Goal: Task Accomplishment & Management: Manage account settings

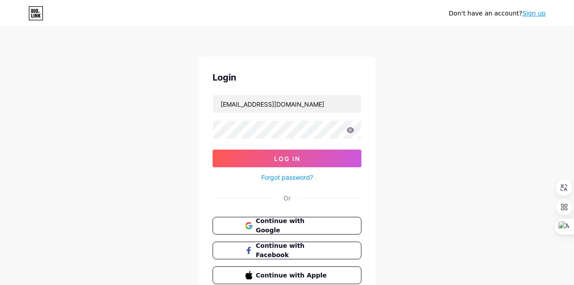
click at [349, 132] on icon at bounding box center [351, 130] width 8 height 6
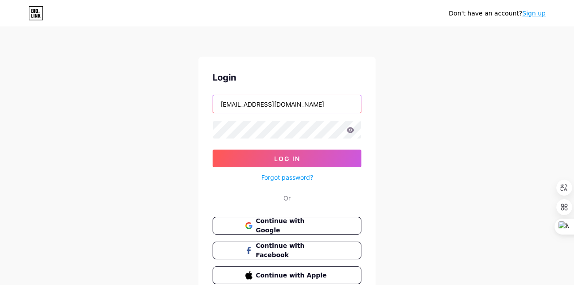
click at [302, 105] on input "autoraellabee@gmail.com" at bounding box center [287, 104] width 148 height 18
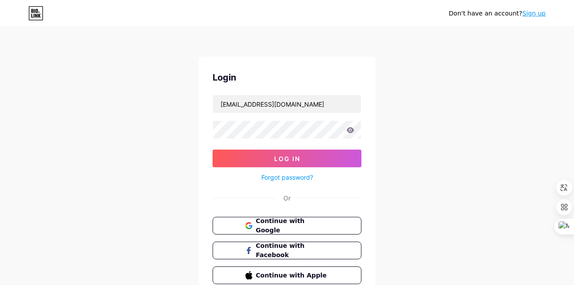
click at [413, 112] on div "Don't have an account? Sign up Login autoraellabee@gmail.com Log In Forgot pass…" at bounding box center [287, 163] width 574 height 327
click at [349, 129] on icon at bounding box center [351, 130] width 8 height 6
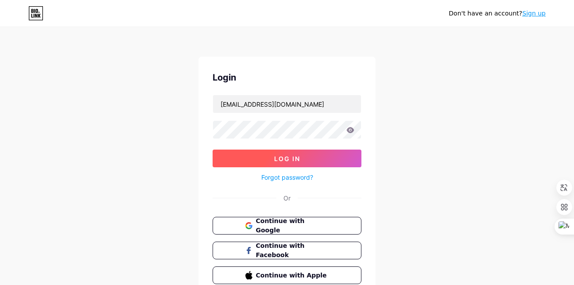
click at [226, 157] on button "Log In" at bounding box center [287, 159] width 149 height 18
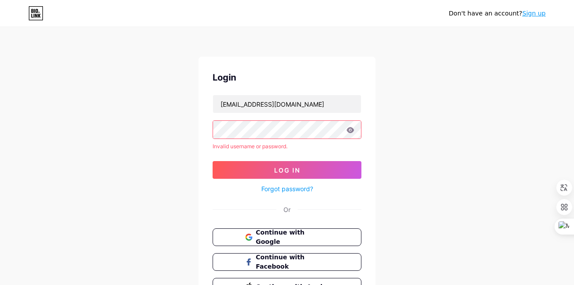
click at [351, 131] on icon at bounding box center [350, 130] width 8 height 6
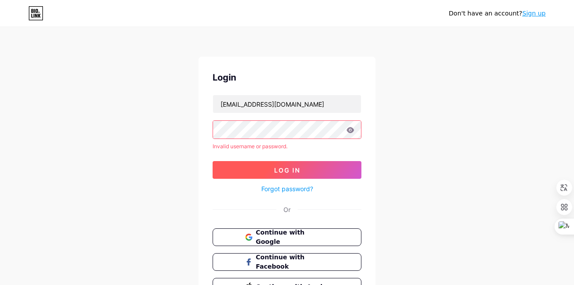
click at [289, 172] on span "Log In" at bounding box center [287, 170] width 26 height 8
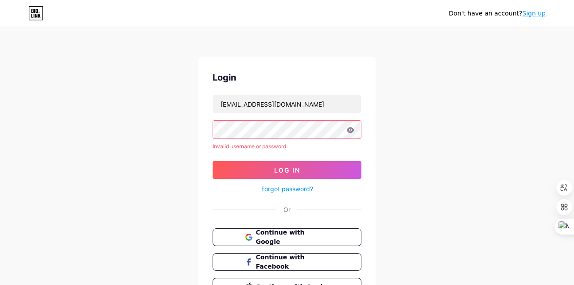
click at [478, 101] on div "Don't have an account? Sign up Login autoraellabee@gmail.com Invalid username o…" at bounding box center [287, 169] width 574 height 338
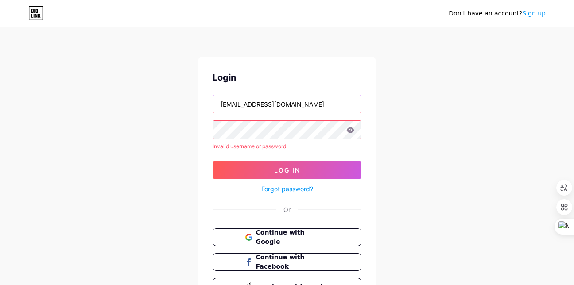
click at [339, 104] on input "autoraellabee@gmail.com" at bounding box center [287, 104] width 148 height 18
drag, startPoint x: 310, startPoint y: 101, endPoint x: 181, endPoint y: 101, distance: 129.3
click at [181, 101] on div "Don't have an account? Sign up Login autoraellabee@gmail.com Invalid username o…" at bounding box center [287, 169] width 574 height 338
type input "autoraella"
click at [281, 185] on link "Forgot password?" at bounding box center [287, 188] width 52 height 9
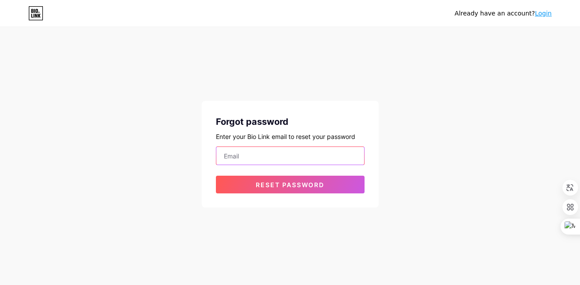
click at [340, 151] on input "email" at bounding box center [291, 156] width 148 height 18
type input "autoraellabee@gmail.com"
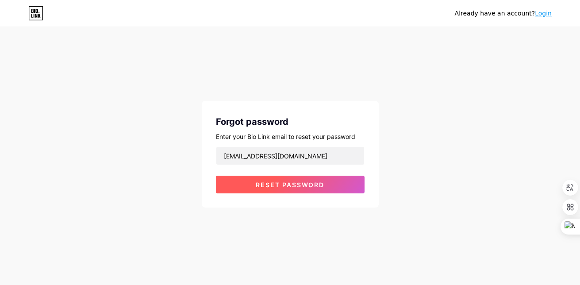
click at [304, 186] on span "Reset password" at bounding box center [290, 185] width 69 height 8
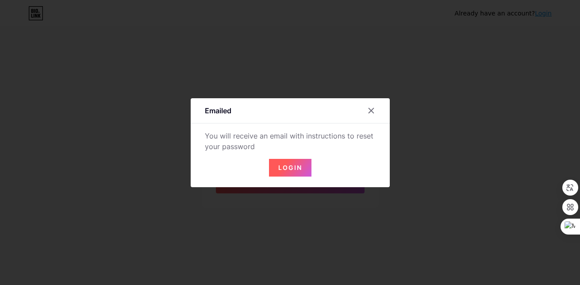
click at [280, 163] on button "Login" at bounding box center [290, 168] width 43 height 18
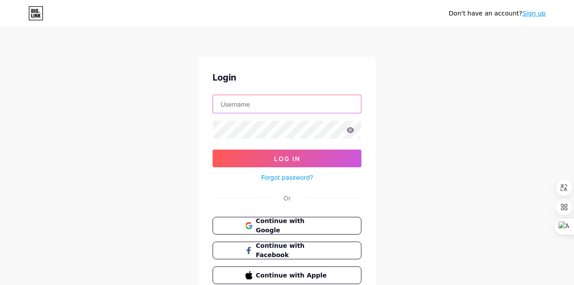
type input "autoraellabee@gmail.com"
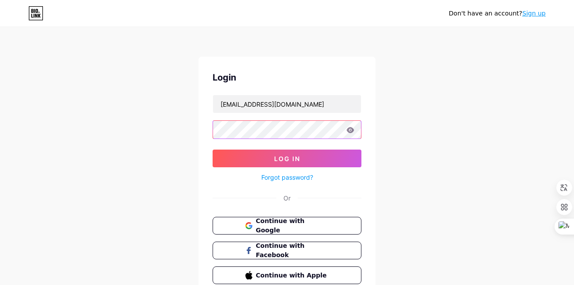
click at [154, 124] on div "Don't have an account? Sign up Login autoraellabee@gmail.com Log In Forgot pass…" at bounding box center [287, 163] width 574 height 327
click at [350, 132] on icon at bounding box center [351, 130] width 8 height 6
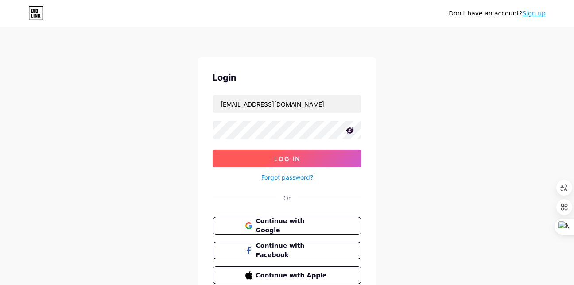
click at [294, 157] on span "Log In" at bounding box center [287, 159] width 26 height 8
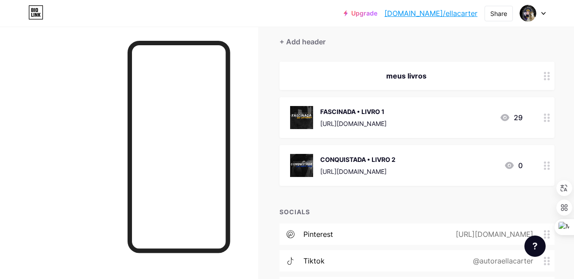
scroll to position [89, 0]
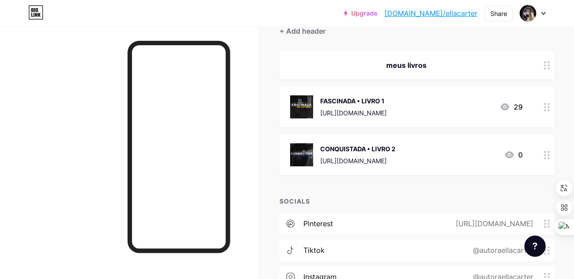
click at [544, 108] on icon at bounding box center [547, 107] width 6 height 8
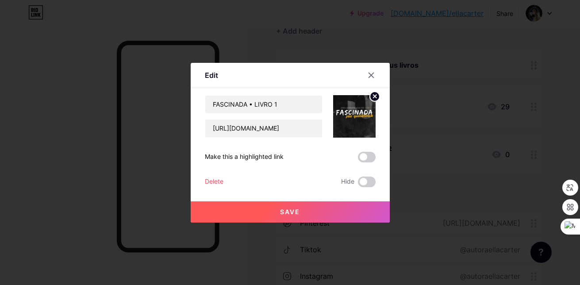
click at [208, 179] on div "Delete" at bounding box center [214, 182] width 19 height 11
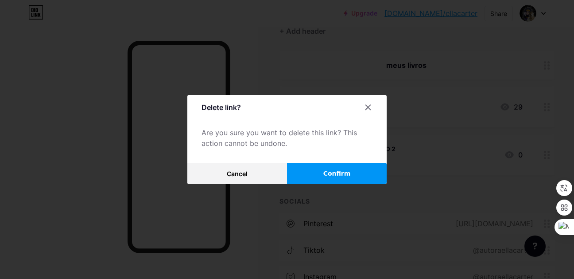
click at [326, 174] on button "Confirm" at bounding box center [337, 173] width 100 height 21
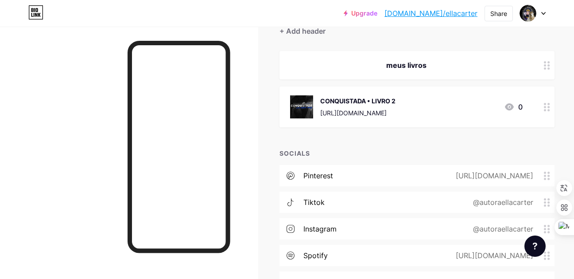
click at [539, 104] on div at bounding box center [546, 106] width 15 height 41
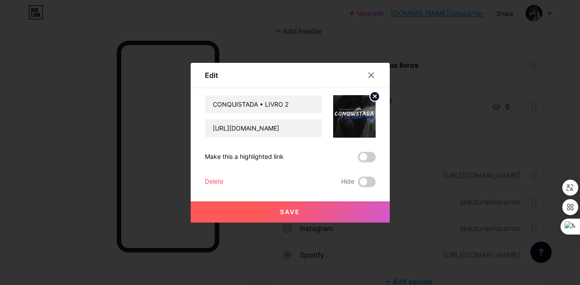
click at [213, 180] on div "Delete" at bounding box center [214, 182] width 19 height 11
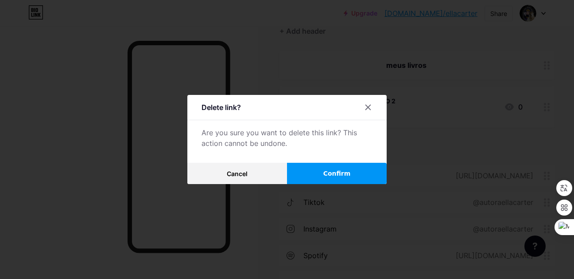
click at [352, 178] on button "Confirm" at bounding box center [337, 173] width 100 height 21
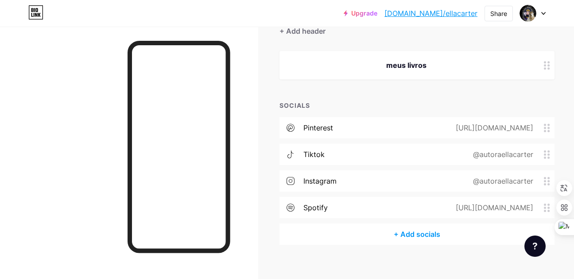
scroll to position [0, 0]
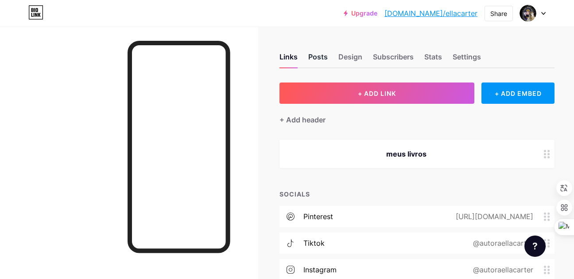
click at [310, 58] on div "Posts" at bounding box center [317, 59] width 19 height 16
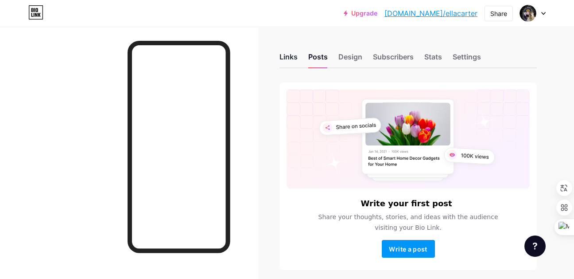
click at [281, 56] on div "Links" at bounding box center [288, 59] width 18 height 16
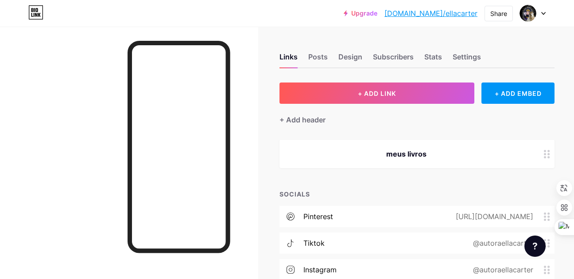
click at [422, 156] on div "meus livros" at bounding box center [406, 153] width 232 height 11
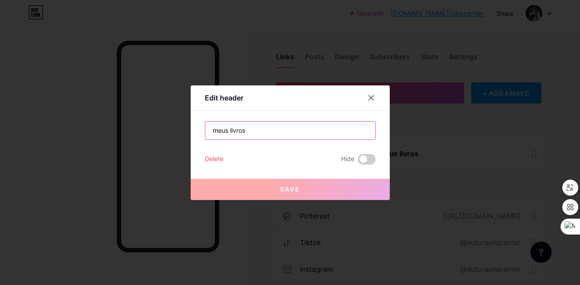
click at [279, 131] on input "meus livros" at bounding box center [290, 131] width 170 height 18
drag, startPoint x: 250, startPoint y: 130, endPoint x: 226, endPoint y: 128, distance: 23.5
click at [226, 128] on input "meus livros" at bounding box center [290, 131] width 170 height 18
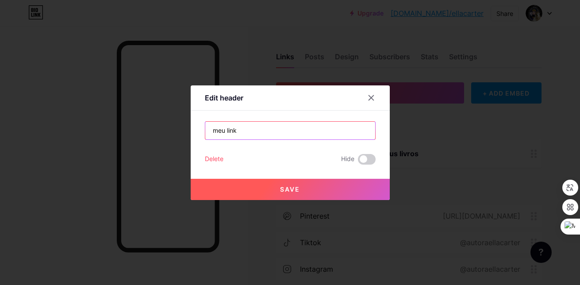
type input "meu link"
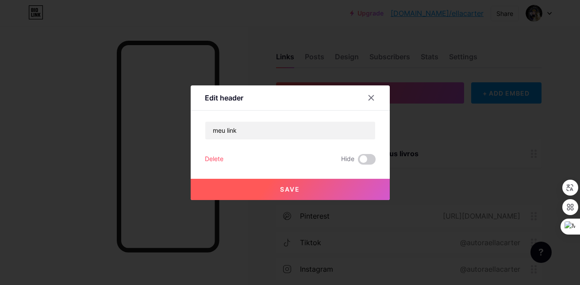
click at [317, 188] on button "Save" at bounding box center [290, 189] width 199 height 21
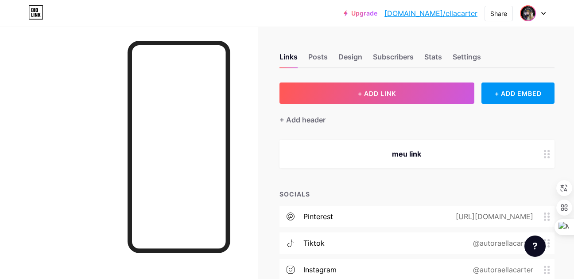
click at [527, 14] on img at bounding box center [528, 13] width 14 height 14
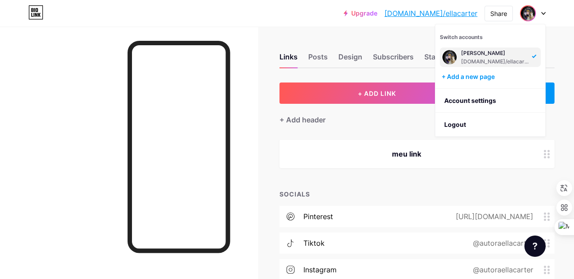
click at [450, 54] on img at bounding box center [449, 57] width 14 height 14
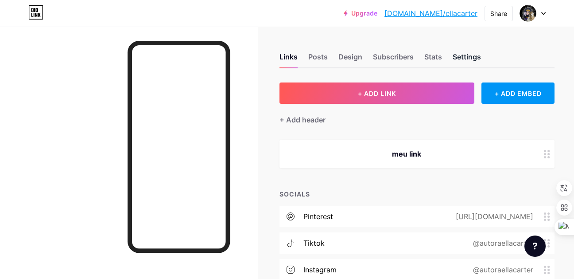
click at [455, 55] on div "Settings" at bounding box center [467, 59] width 28 height 16
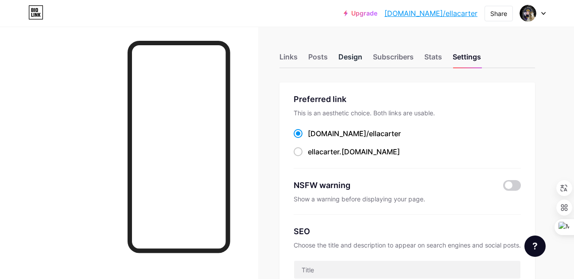
click at [348, 54] on div "Design" at bounding box center [350, 59] width 24 height 16
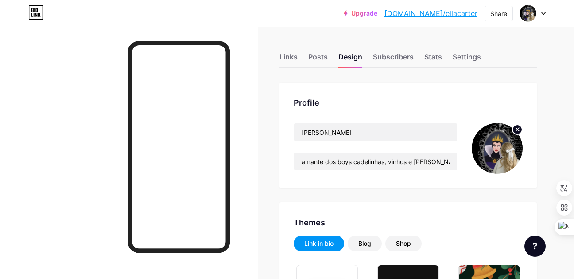
click at [512, 147] on img at bounding box center [497, 148] width 51 height 51
click at [445, 165] on input "amante dos boys cadelinhas, vinhos e [PERSON_NAME] pretos (by [PERSON_NAME])" at bounding box center [375, 161] width 163 height 18
click at [505, 150] on img at bounding box center [497, 148] width 51 height 51
click at [521, 124] on icon at bounding box center [517, 129] width 11 height 11
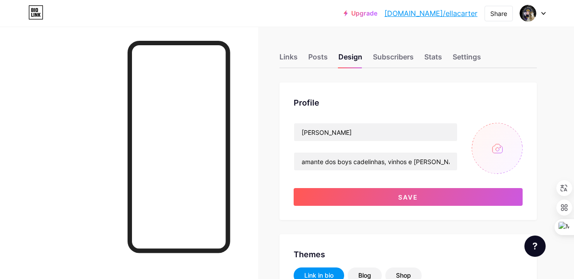
click at [498, 143] on input "file" at bounding box center [497, 148] width 51 height 51
